Goal: Complete application form: Complete application form

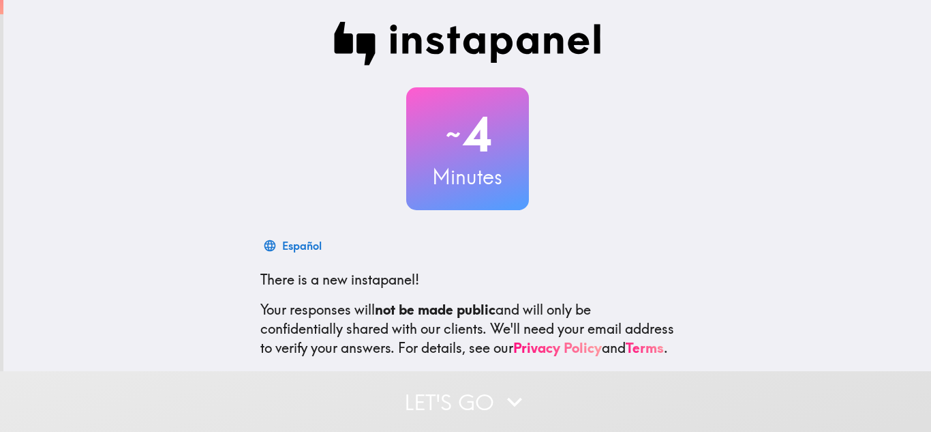
click at [627, 186] on div "~ 4 Minutes" at bounding box center [468, 148] width 436 height 123
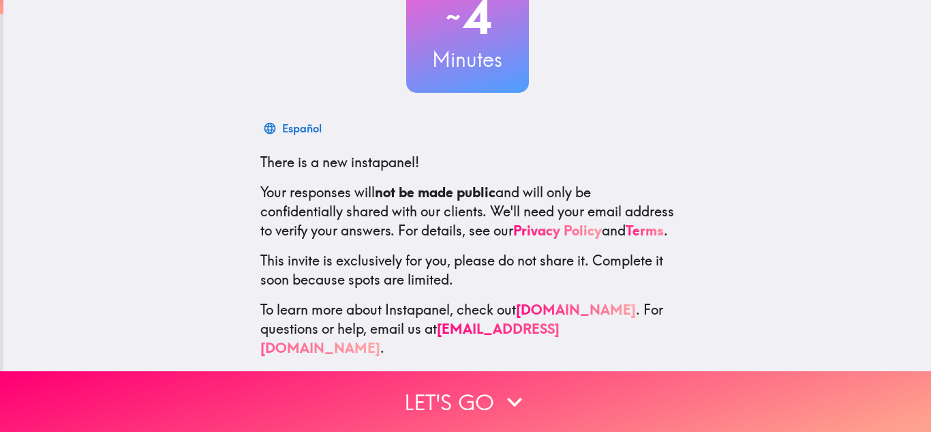
scroll to position [125, 0]
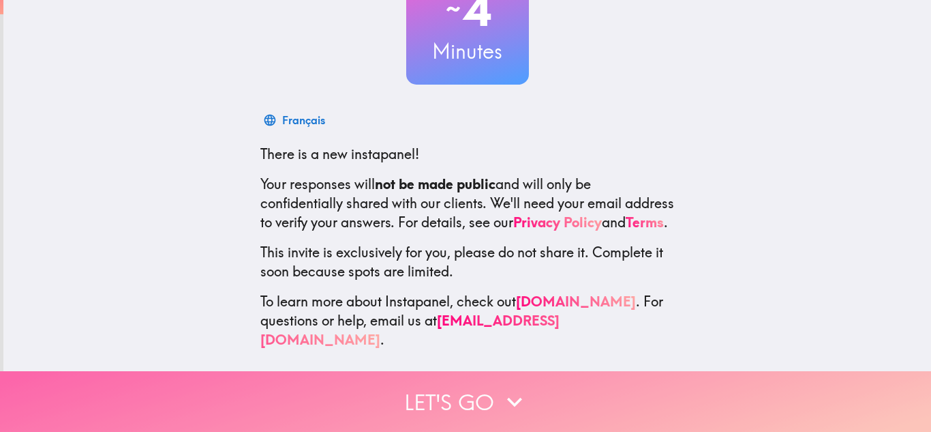
click at [425, 402] on button "Let's go" at bounding box center [465, 401] width 931 height 61
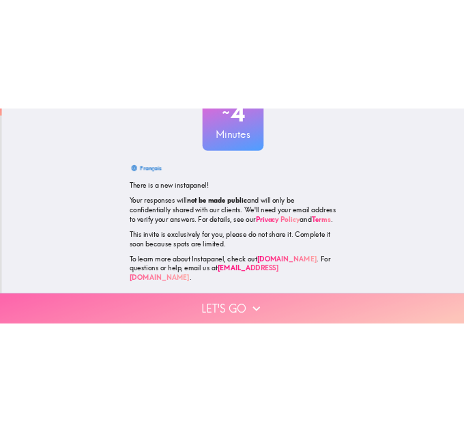
scroll to position [0, 0]
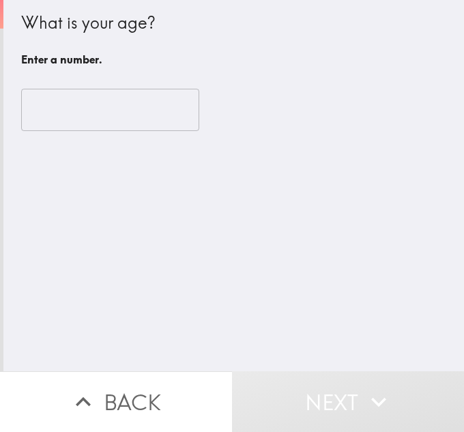
click at [119, 101] on input "number" at bounding box center [110, 110] width 178 height 42
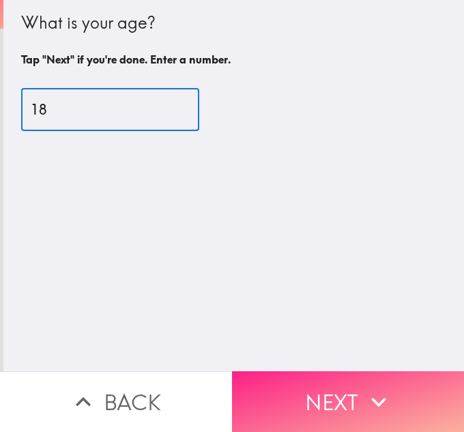
type input "18"
click at [316, 417] on button "Next" at bounding box center [348, 401] width 232 height 61
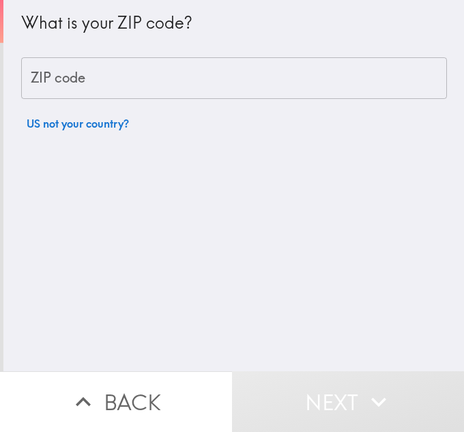
click at [61, 78] on div "ZIP code ZIP code" at bounding box center [233, 78] width 425 height 42
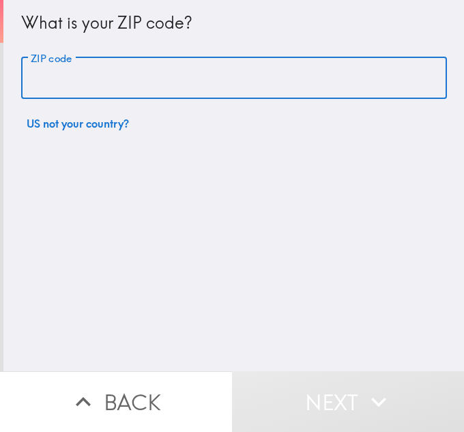
type input "07501"
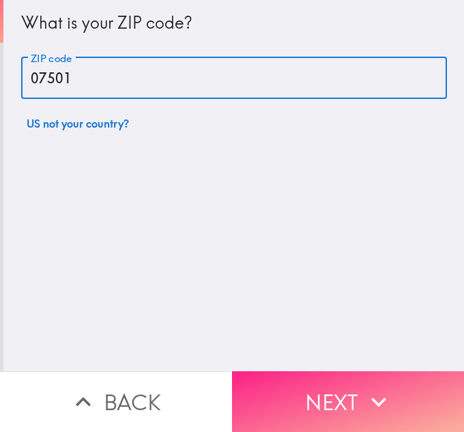
click at [333, 406] on button "Next" at bounding box center [348, 401] width 232 height 61
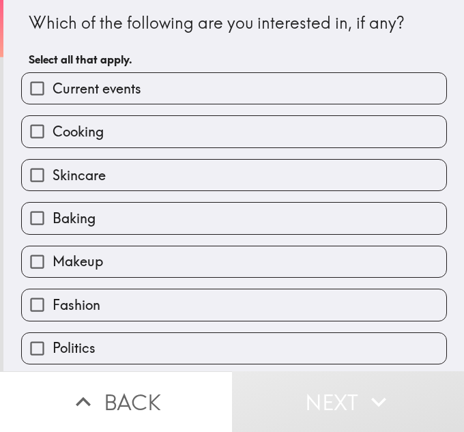
click at [151, 90] on label "Current events" at bounding box center [234, 88] width 424 height 31
click at [52, 90] on input "Current events" at bounding box center [37, 88] width 31 height 31
checkbox input "true"
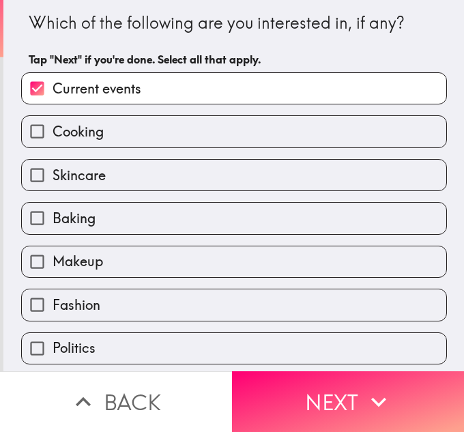
click at [162, 163] on label "Skincare" at bounding box center [234, 175] width 424 height 31
click at [52, 163] on input "Skincare" at bounding box center [37, 175] width 31 height 31
checkbox input "true"
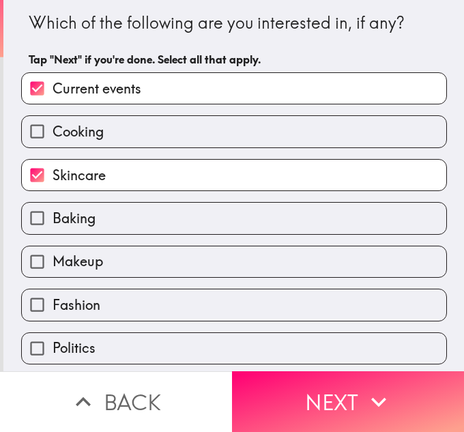
click at [157, 264] on label "Makeup" at bounding box center [234, 261] width 424 height 31
click at [52, 264] on input "Makeup" at bounding box center [37, 261] width 31 height 31
checkbox input "true"
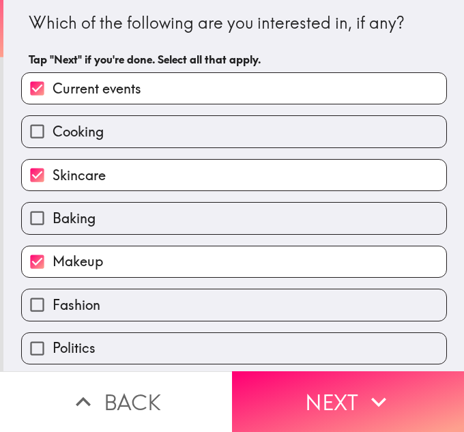
click at [160, 354] on label "Politics" at bounding box center [234, 348] width 424 height 31
click at [52, 354] on input "Politics" at bounding box center [37, 348] width 31 height 31
checkbox input "true"
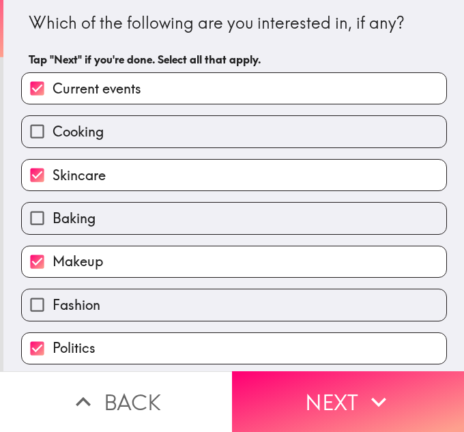
click at [13, 282] on div "Fashion" at bounding box center [228, 298] width 436 height 43
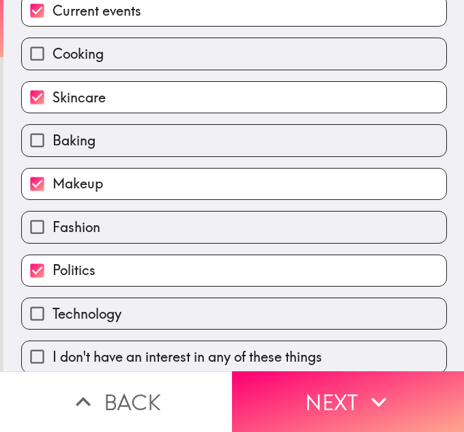
scroll to position [80, 0]
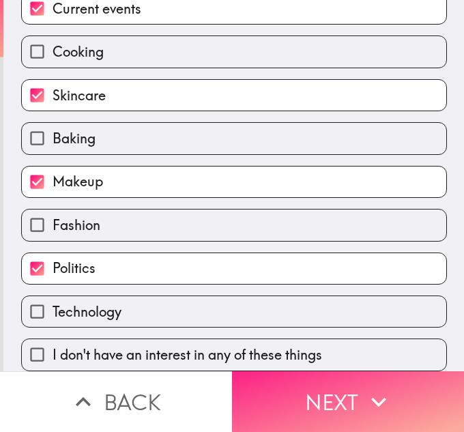
click at [323, 396] on button "Next" at bounding box center [348, 401] width 232 height 61
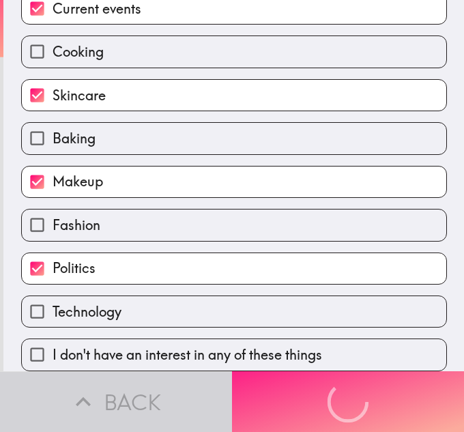
scroll to position [0, 0]
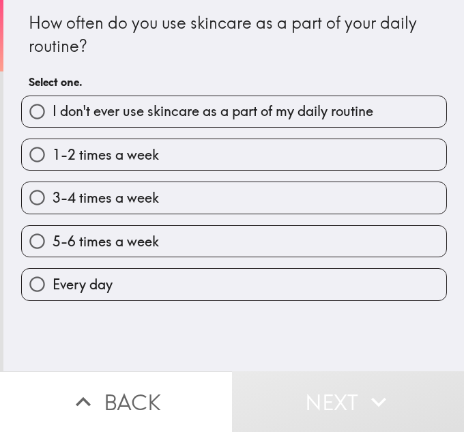
click at [157, 106] on span "I don't ever use skincare as a part of my daily routine" at bounding box center [212, 111] width 320 height 19
click at [52, 106] on input "I don't ever use skincare as a part of my daily routine" at bounding box center [37, 111] width 31 height 31
radio input "true"
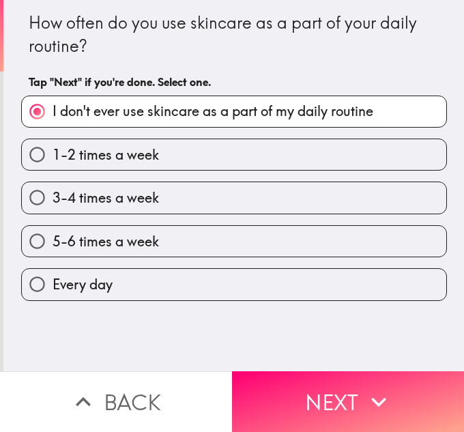
click at [184, 194] on label "3-4 times a week" at bounding box center [234, 197] width 424 height 31
click at [52, 194] on input "3-4 times a week" at bounding box center [37, 197] width 31 height 31
radio input "true"
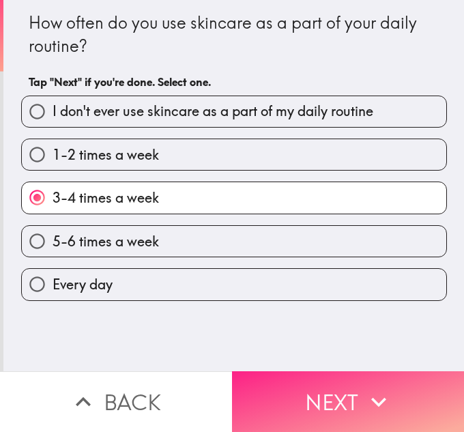
click at [305, 378] on button "Next" at bounding box center [348, 401] width 232 height 61
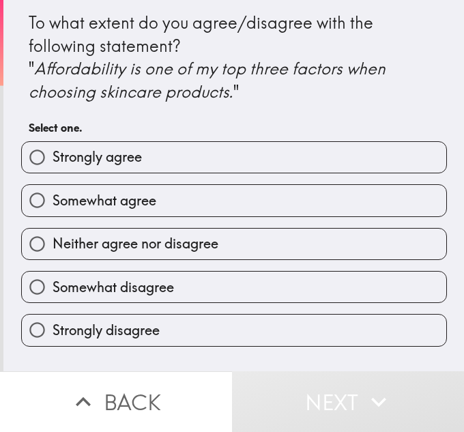
click at [181, 154] on label "Strongly agree" at bounding box center [234, 157] width 424 height 31
click at [52, 154] on input "Strongly agree" at bounding box center [37, 157] width 31 height 31
radio input "true"
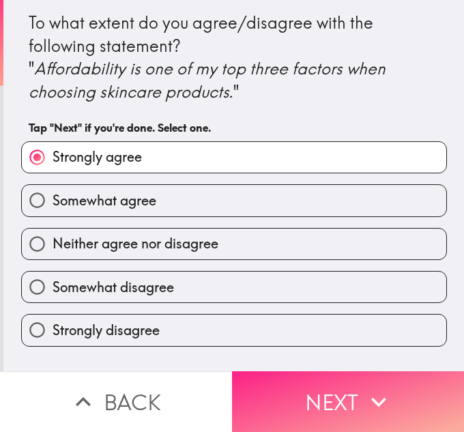
click at [399, 407] on button "Next" at bounding box center [348, 401] width 232 height 61
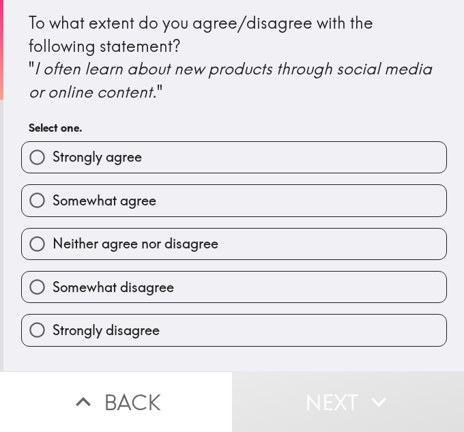
click at [189, 254] on label "Neither agree nor disagree" at bounding box center [234, 243] width 424 height 31
click at [52, 254] on input "Neither agree nor disagree" at bounding box center [37, 243] width 31 height 31
radio input "true"
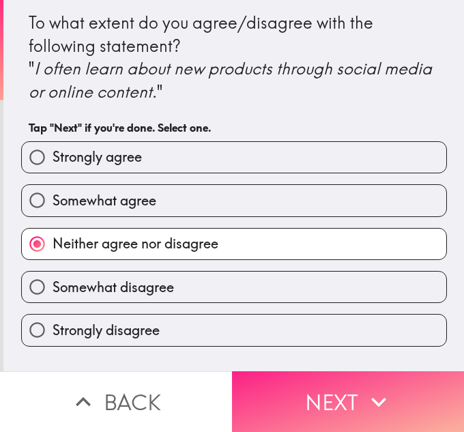
click at [342, 410] on button "Next" at bounding box center [348, 401] width 232 height 61
